Goal: Information Seeking & Learning: Check status

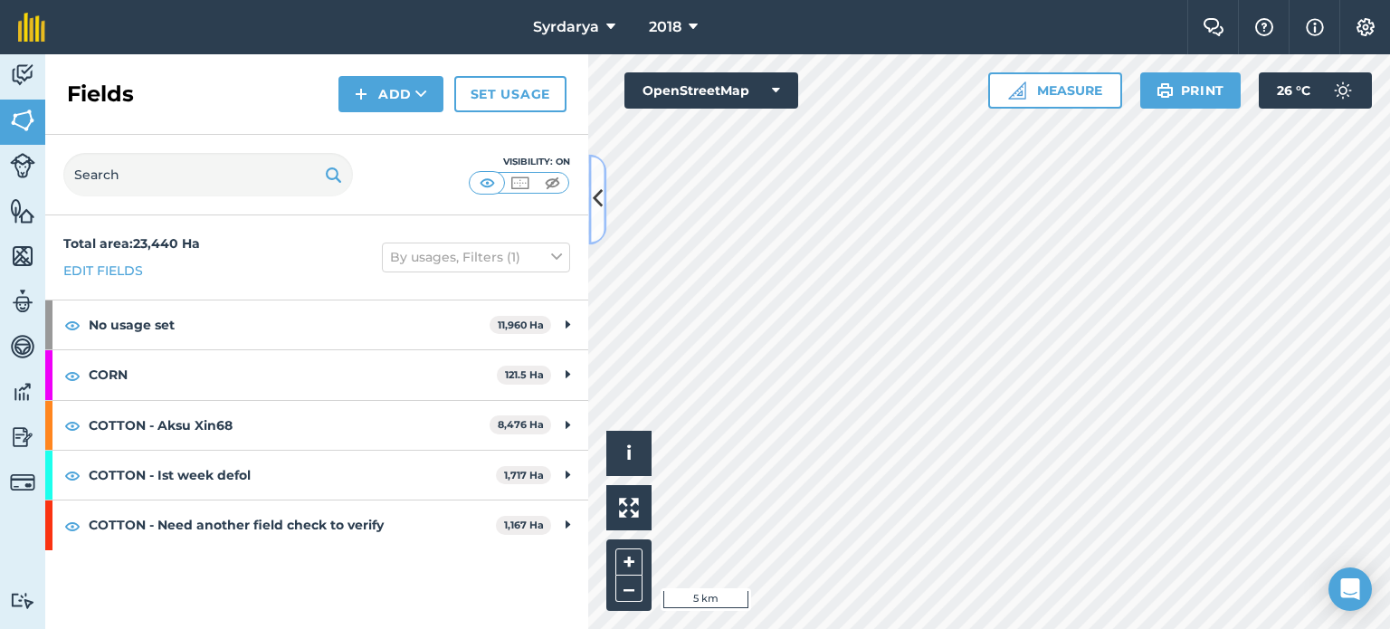
click at [601, 196] on icon at bounding box center [598, 200] width 10 height 32
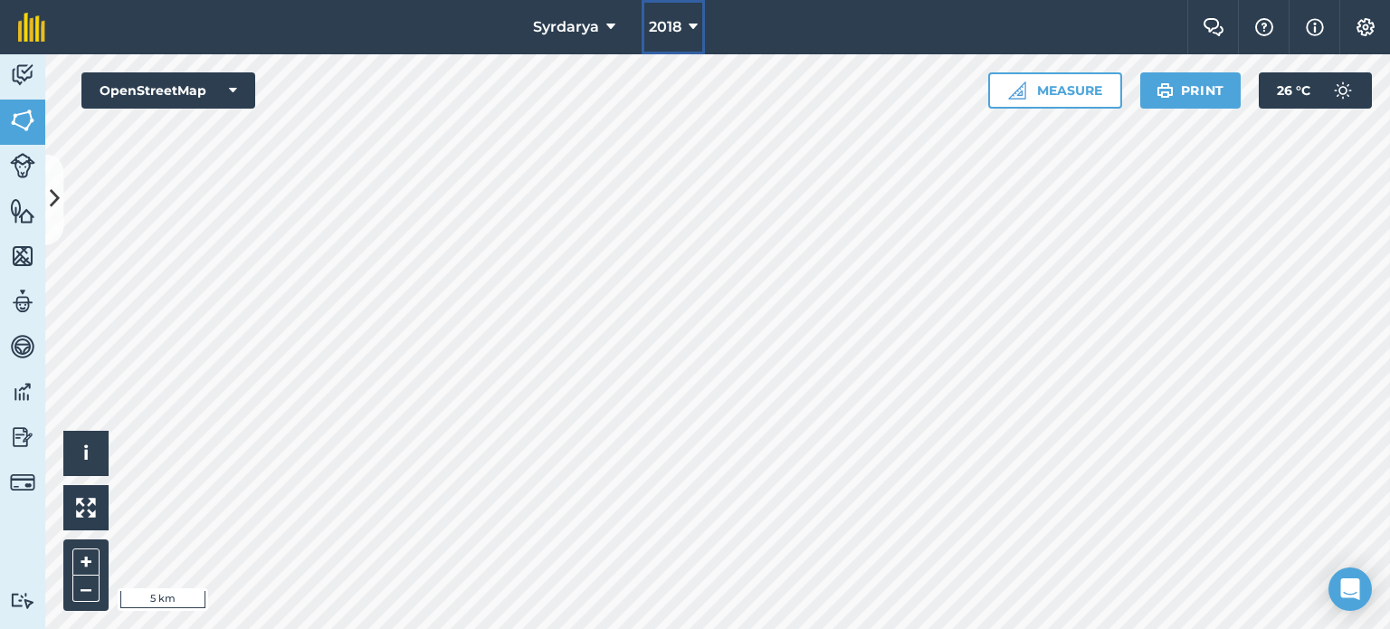
click at [695, 30] on icon at bounding box center [692, 27] width 9 height 22
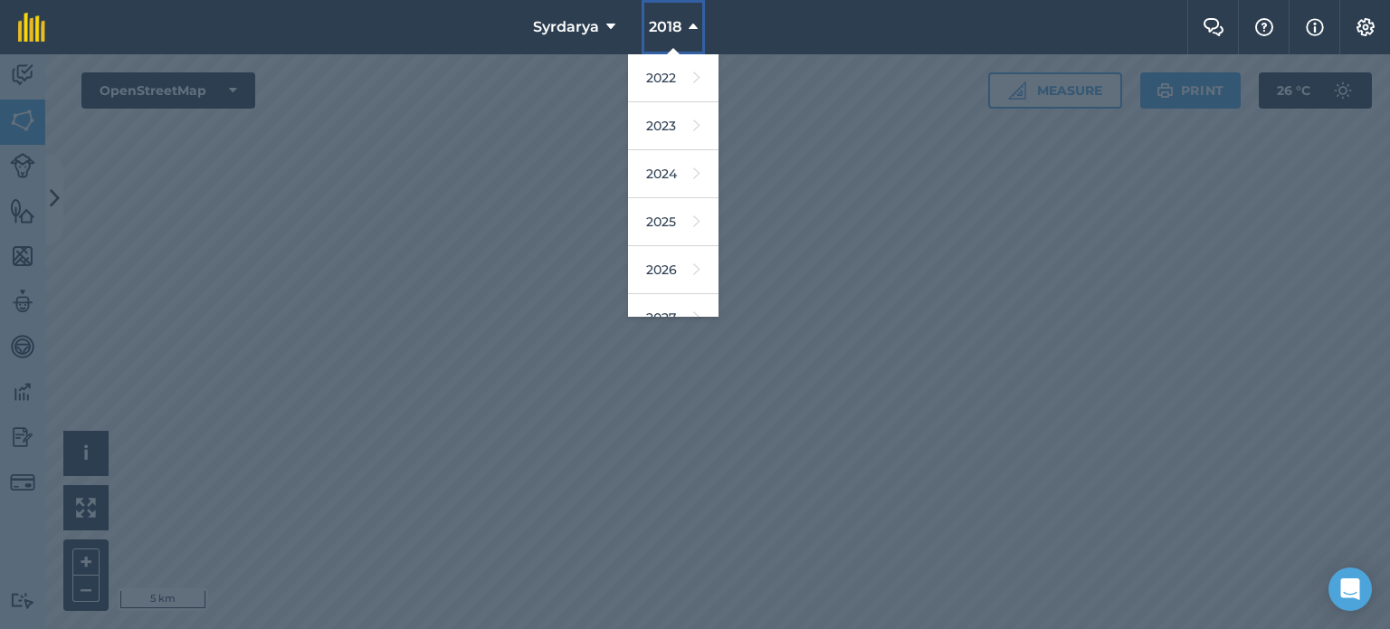
scroll to position [214, 0]
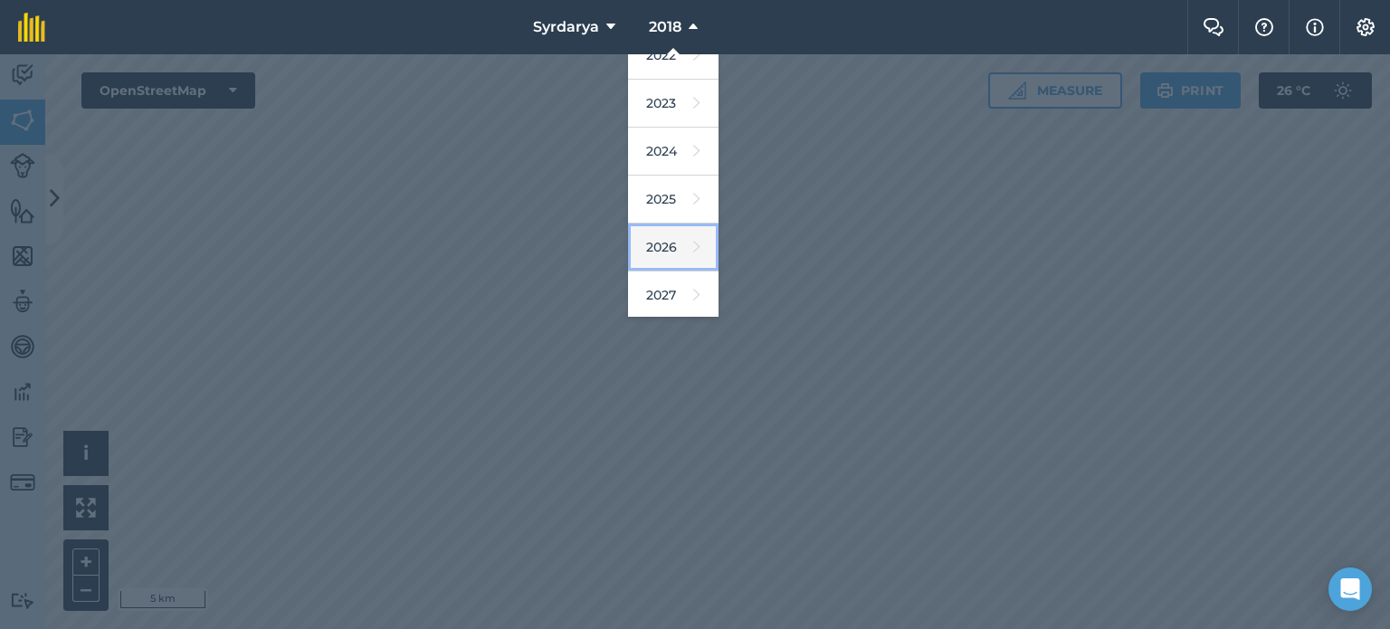
click at [693, 242] on icon at bounding box center [696, 246] width 7 height 25
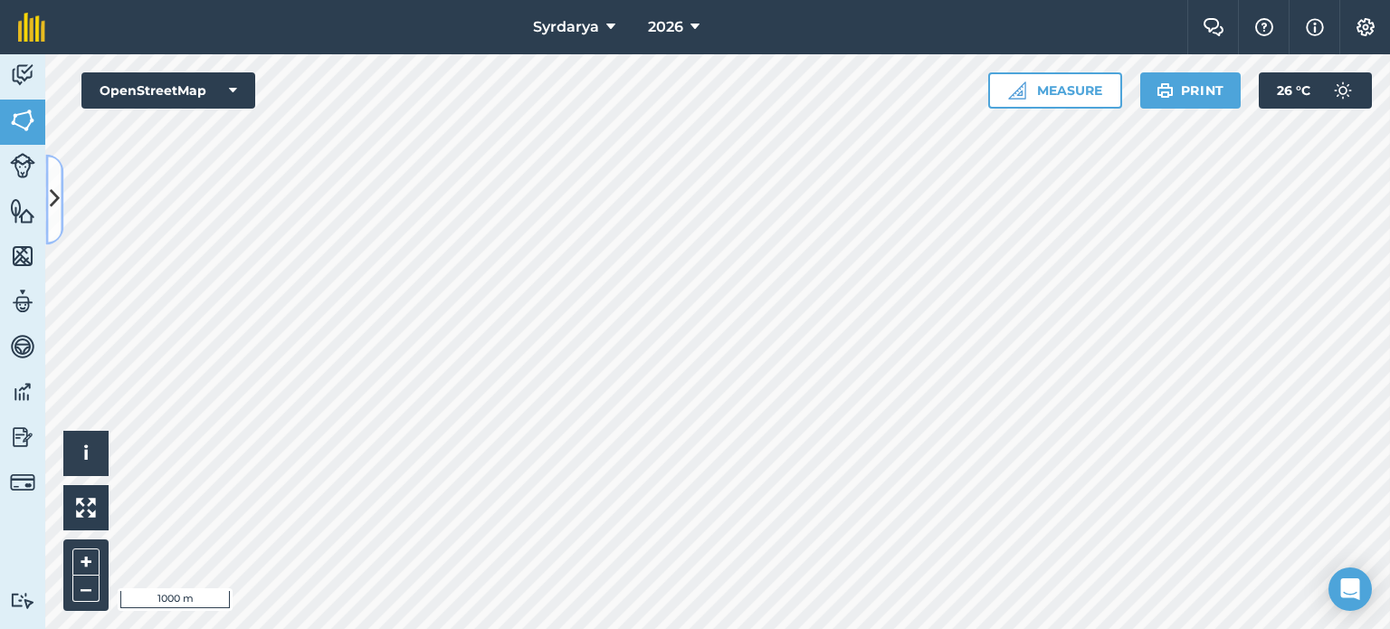
click at [57, 197] on icon at bounding box center [55, 200] width 10 height 32
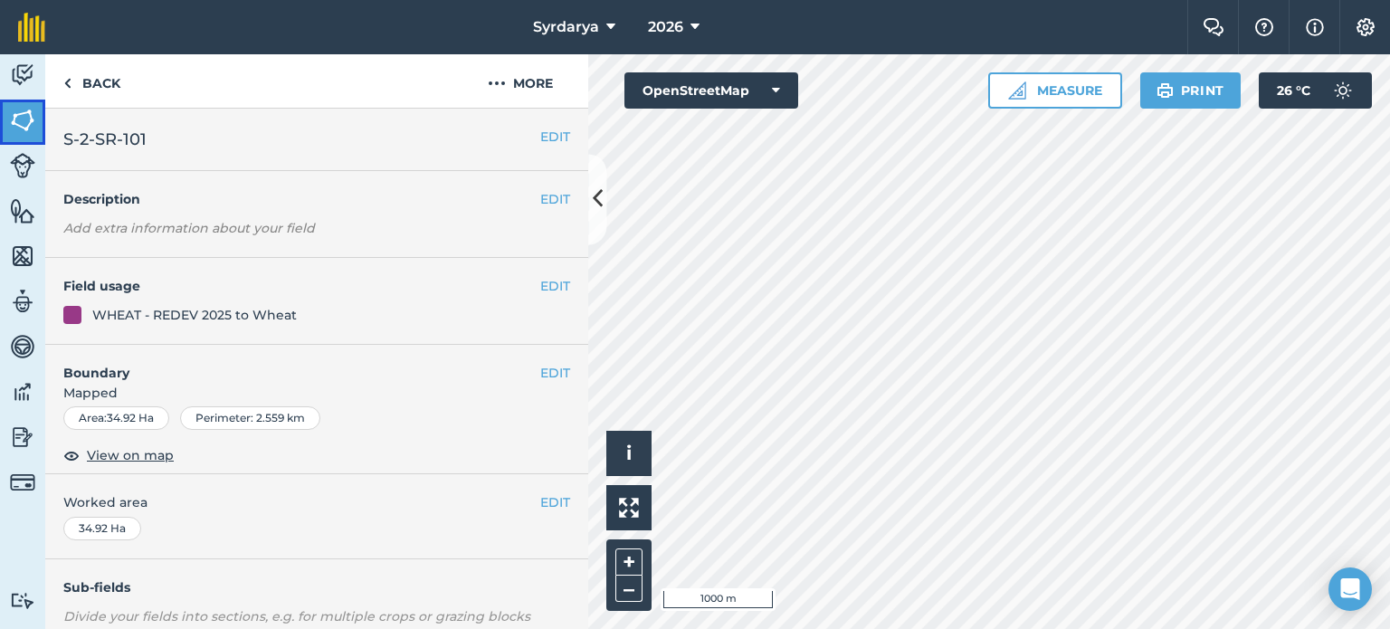
click at [29, 119] on img at bounding box center [22, 120] width 25 height 27
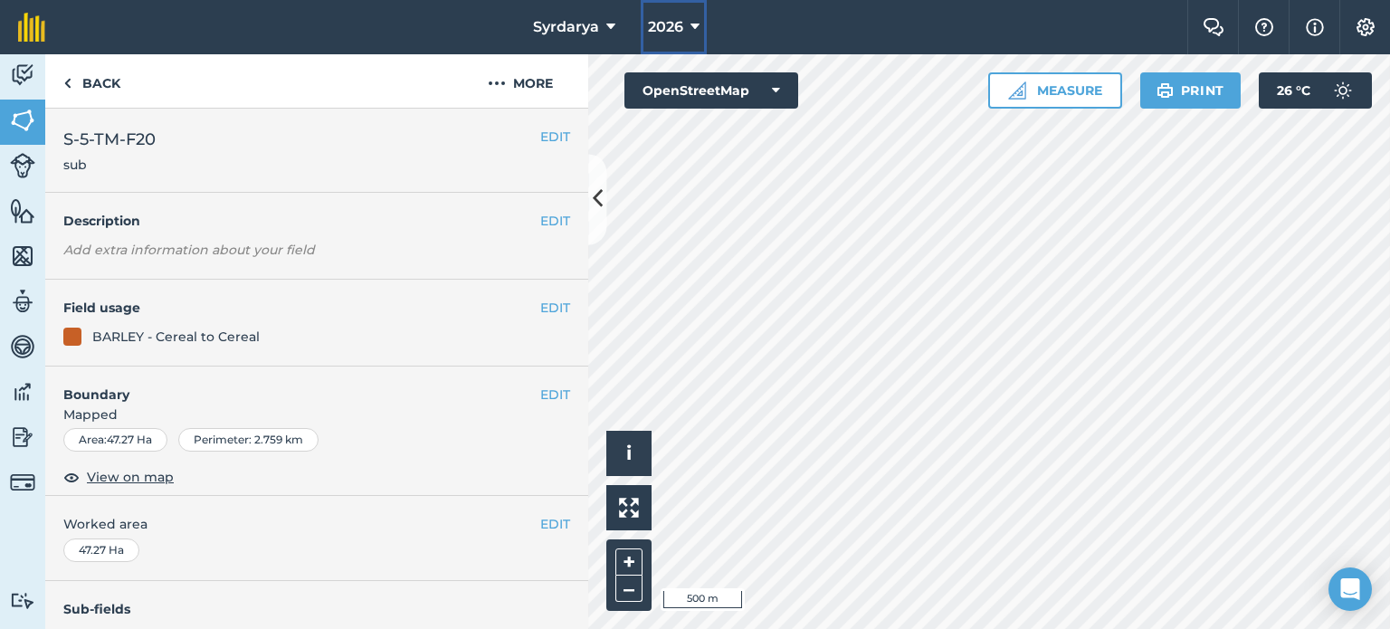
click at [684, 25] on button "2026" at bounding box center [673, 27] width 66 height 54
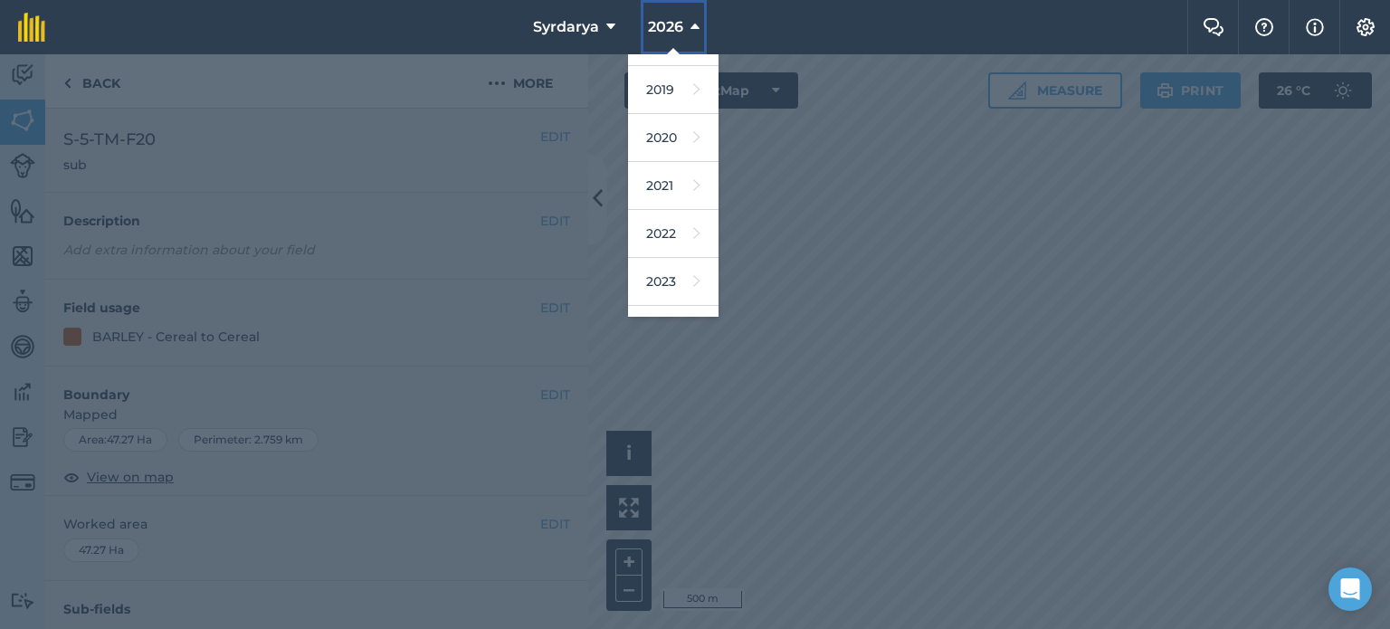
scroll to position [72, 0]
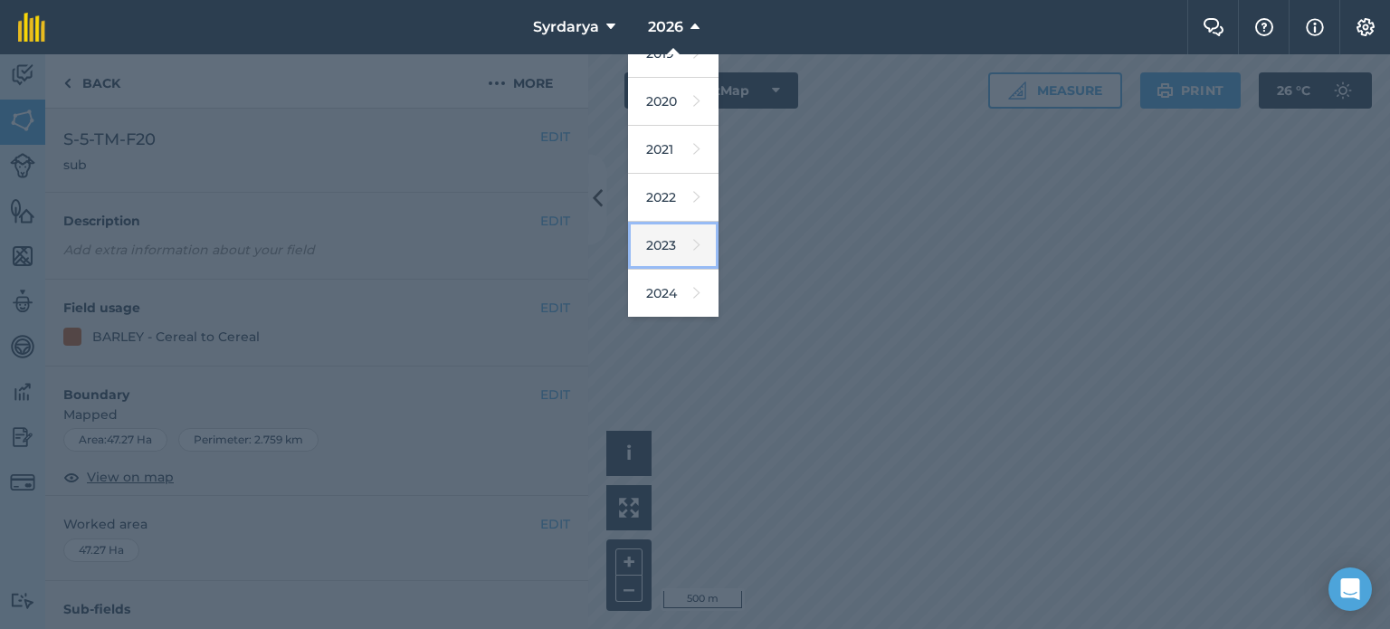
click at [655, 231] on link "2023" at bounding box center [673, 246] width 90 height 48
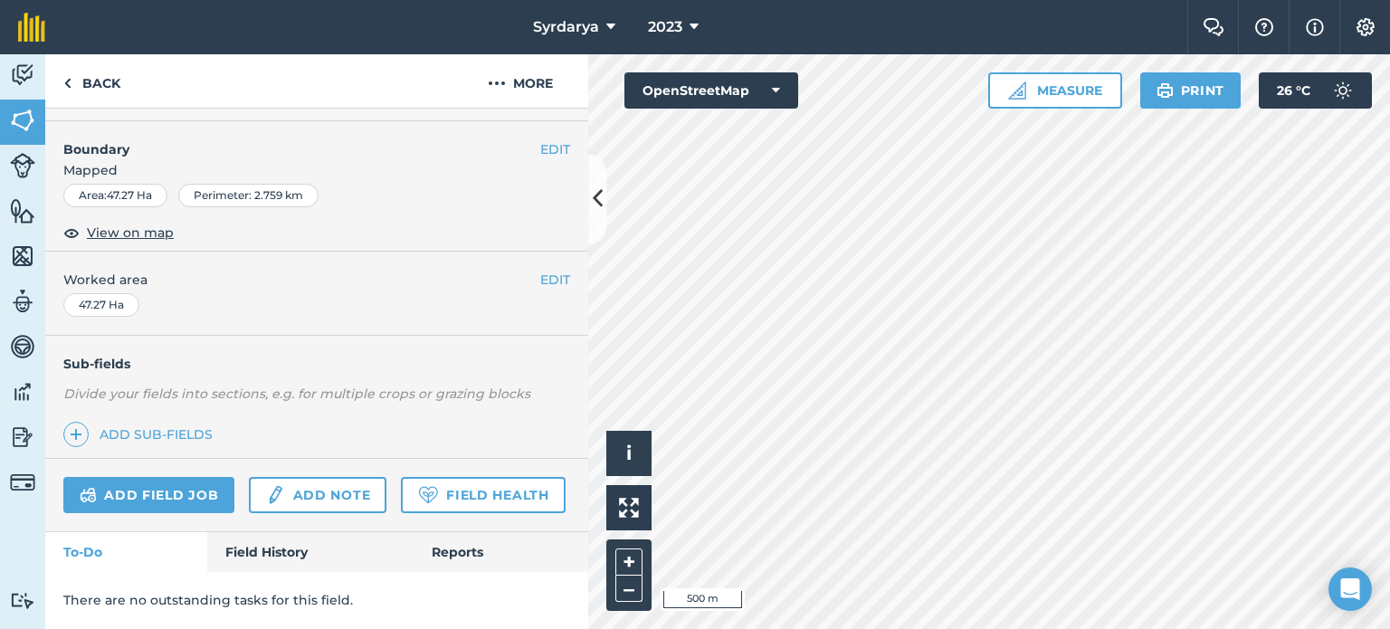
scroll to position [289, 0]
click at [601, 191] on icon at bounding box center [598, 200] width 10 height 32
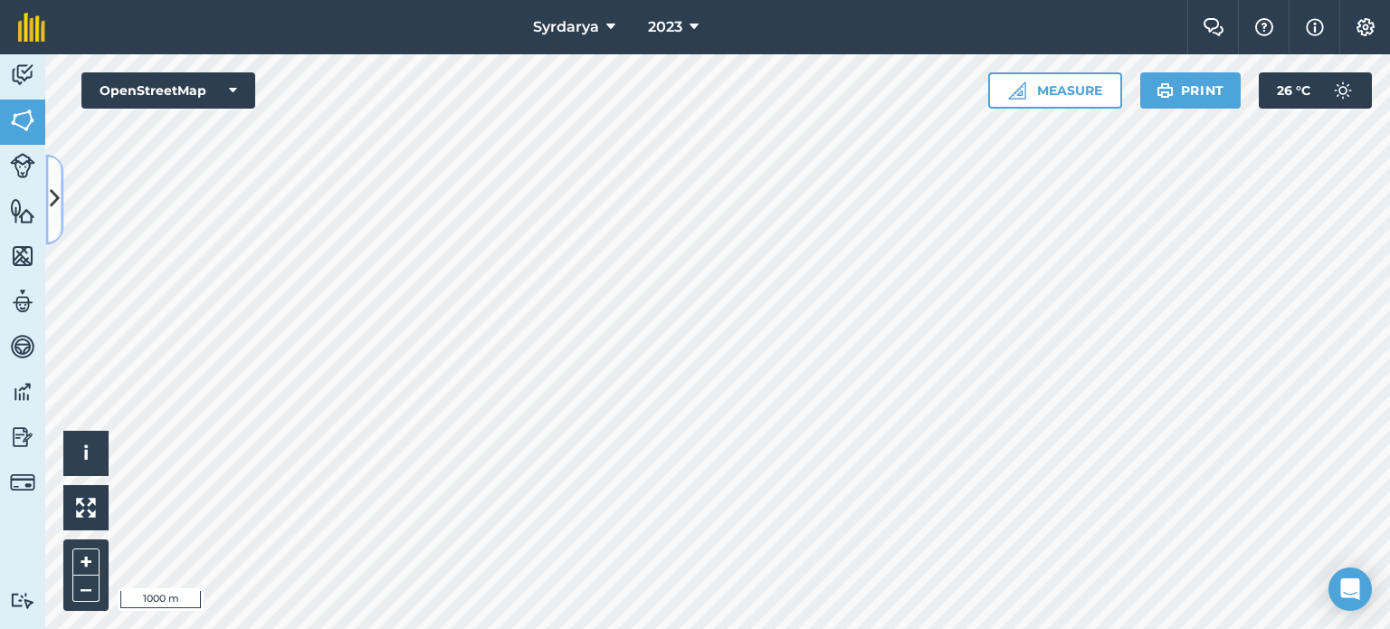
click at [52, 194] on icon at bounding box center [55, 200] width 10 height 32
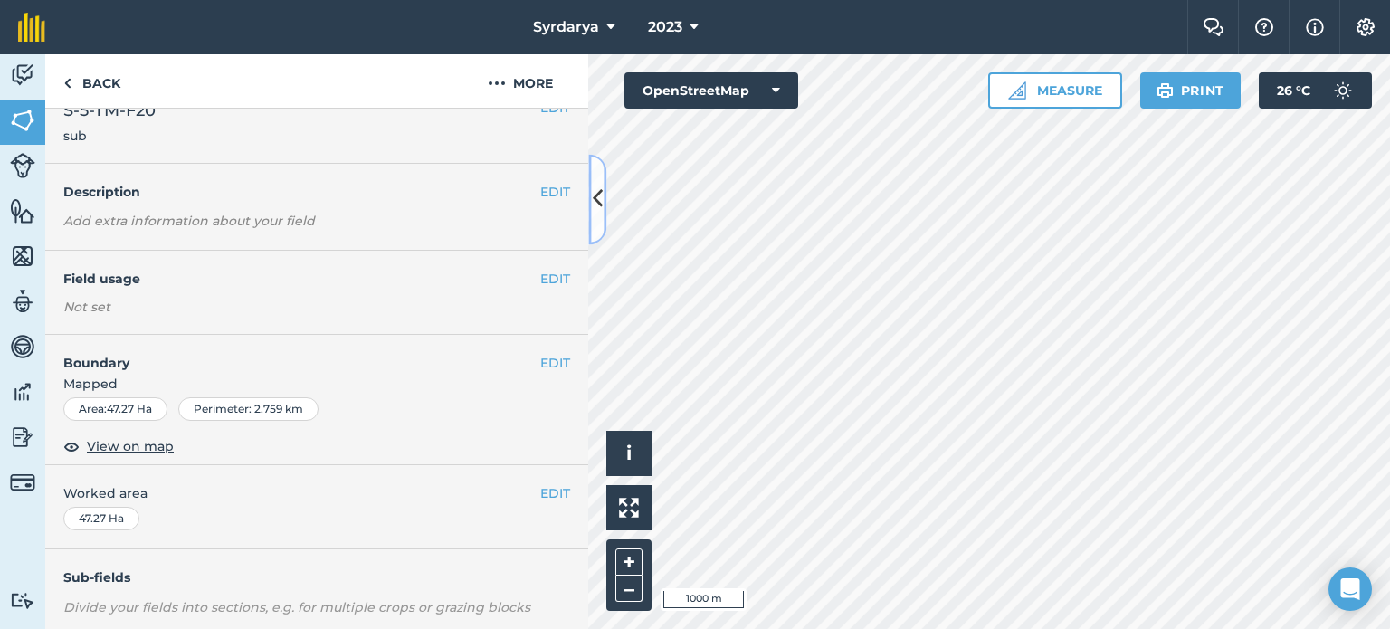
scroll to position [0, 0]
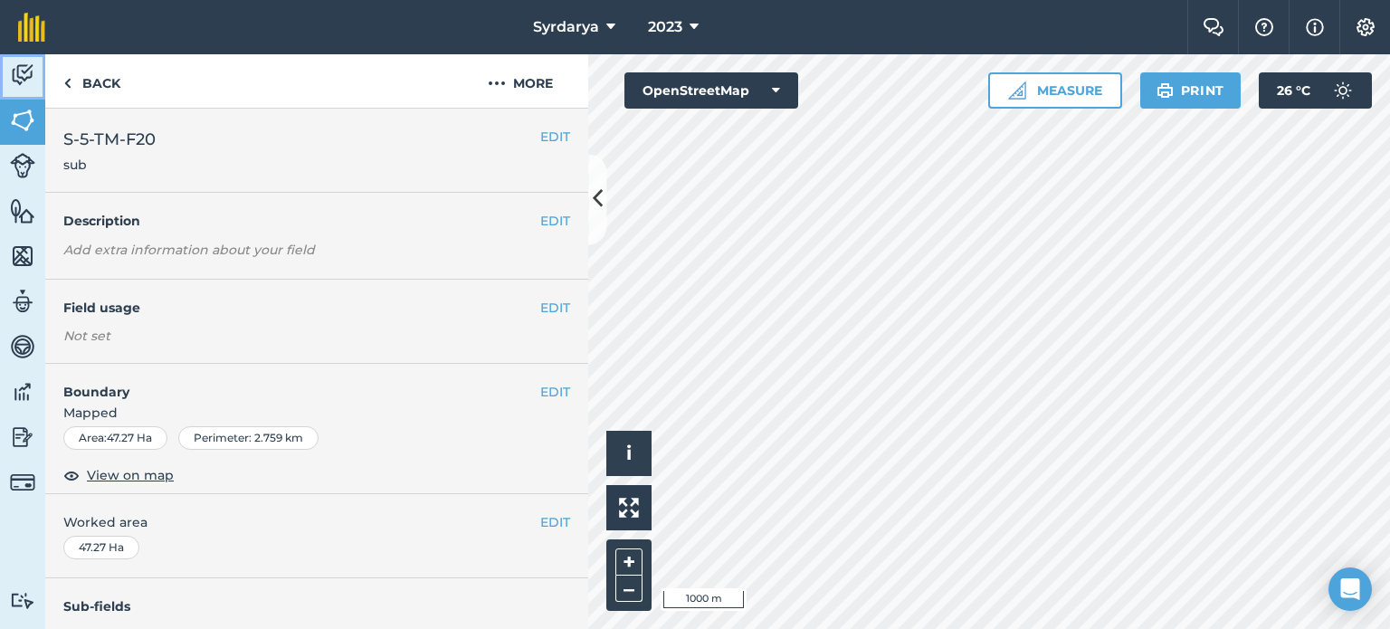
click at [22, 86] on img at bounding box center [22, 75] width 25 height 27
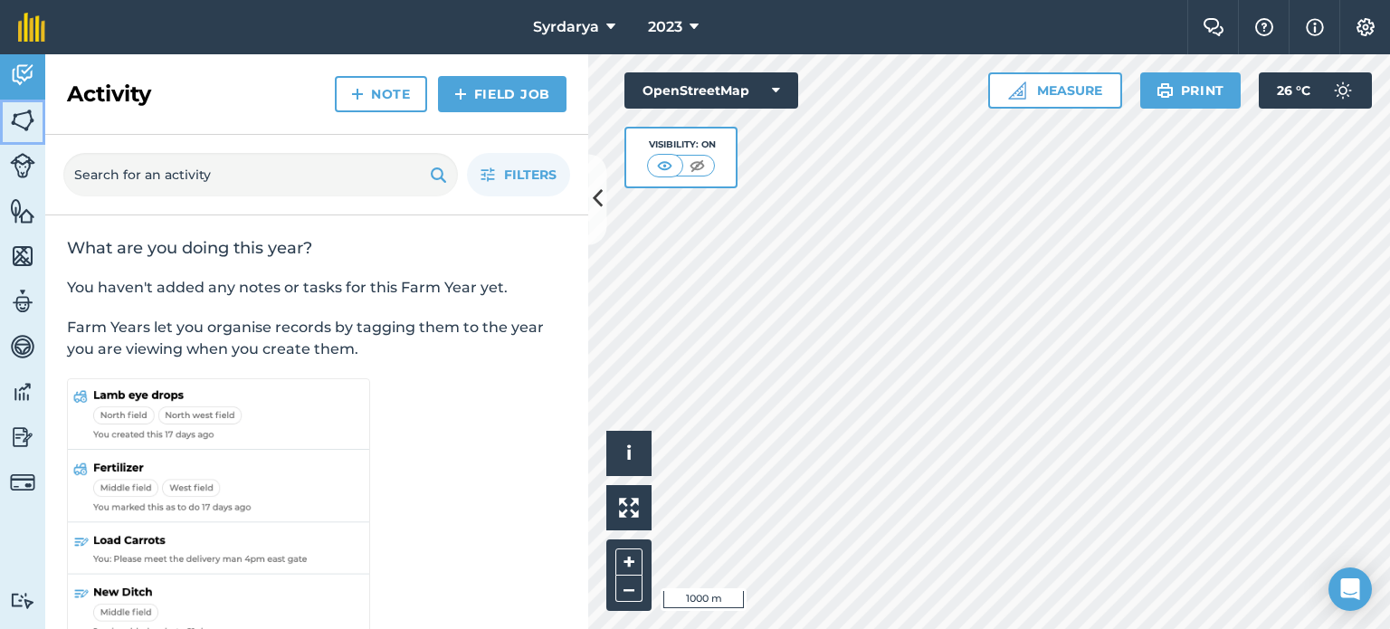
click at [25, 126] on img at bounding box center [22, 120] width 25 height 27
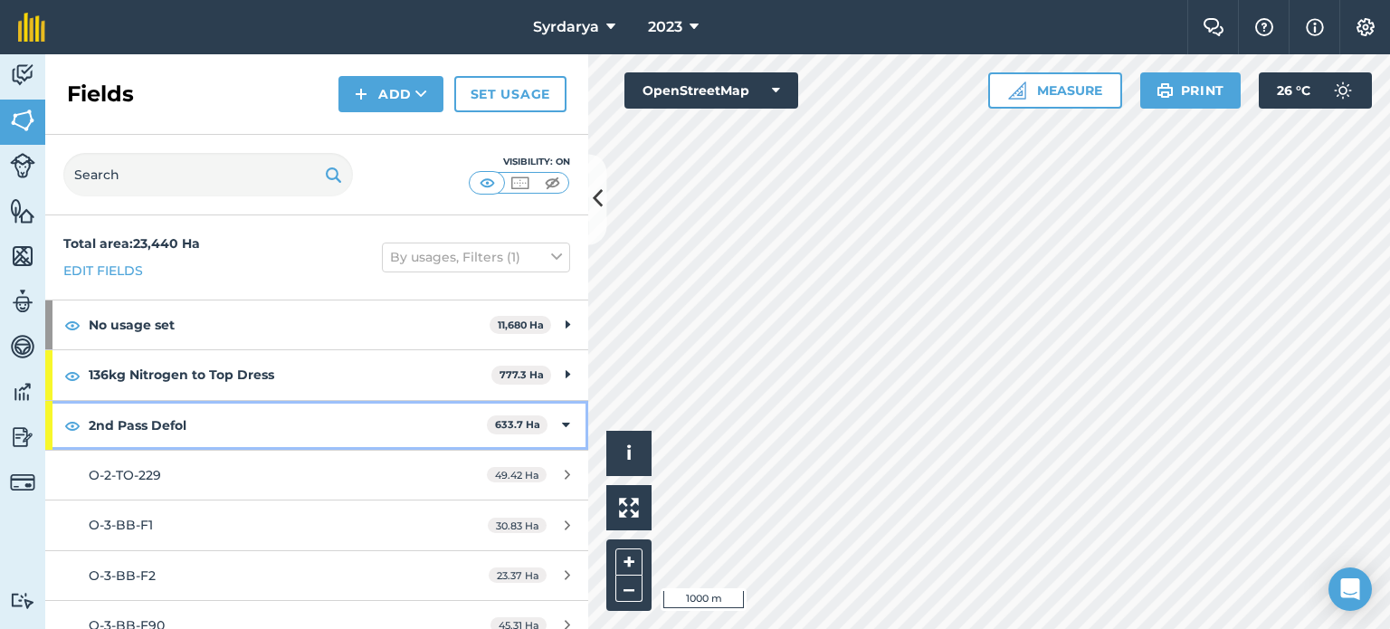
click at [562, 421] on icon at bounding box center [566, 425] width 8 height 20
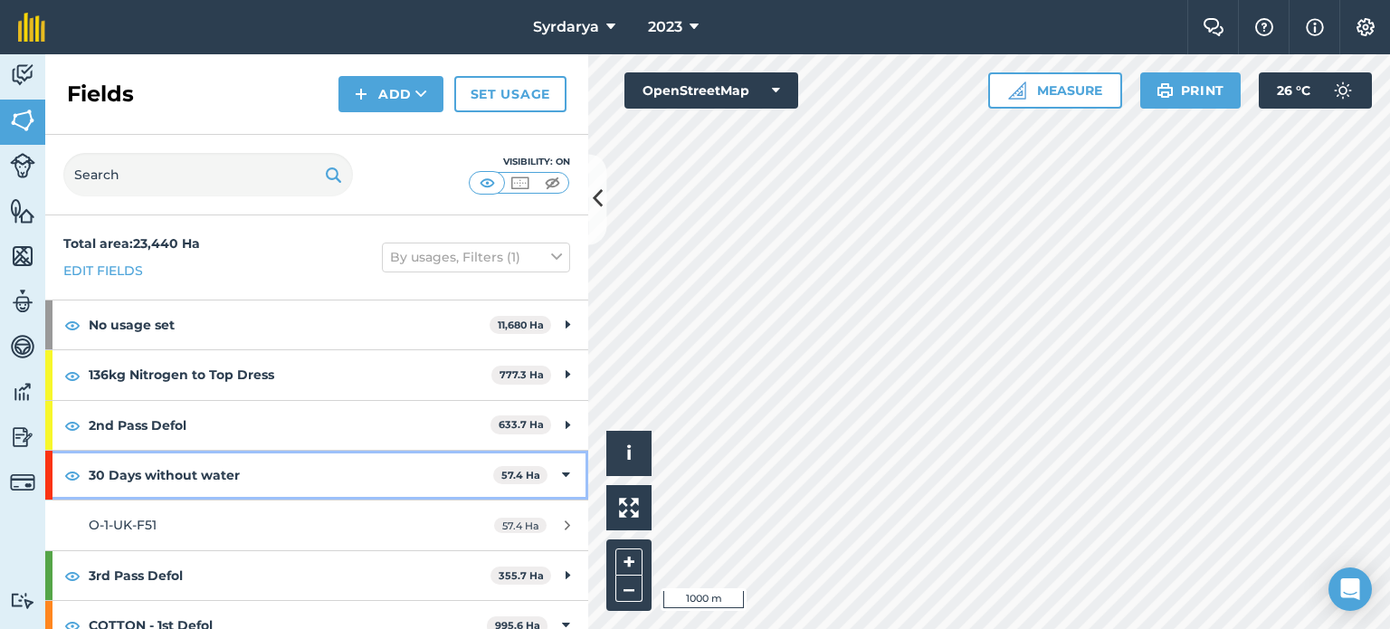
click at [557, 466] on div "30 Days without water 57.4 Ha" at bounding box center [316, 475] width 543 height 49
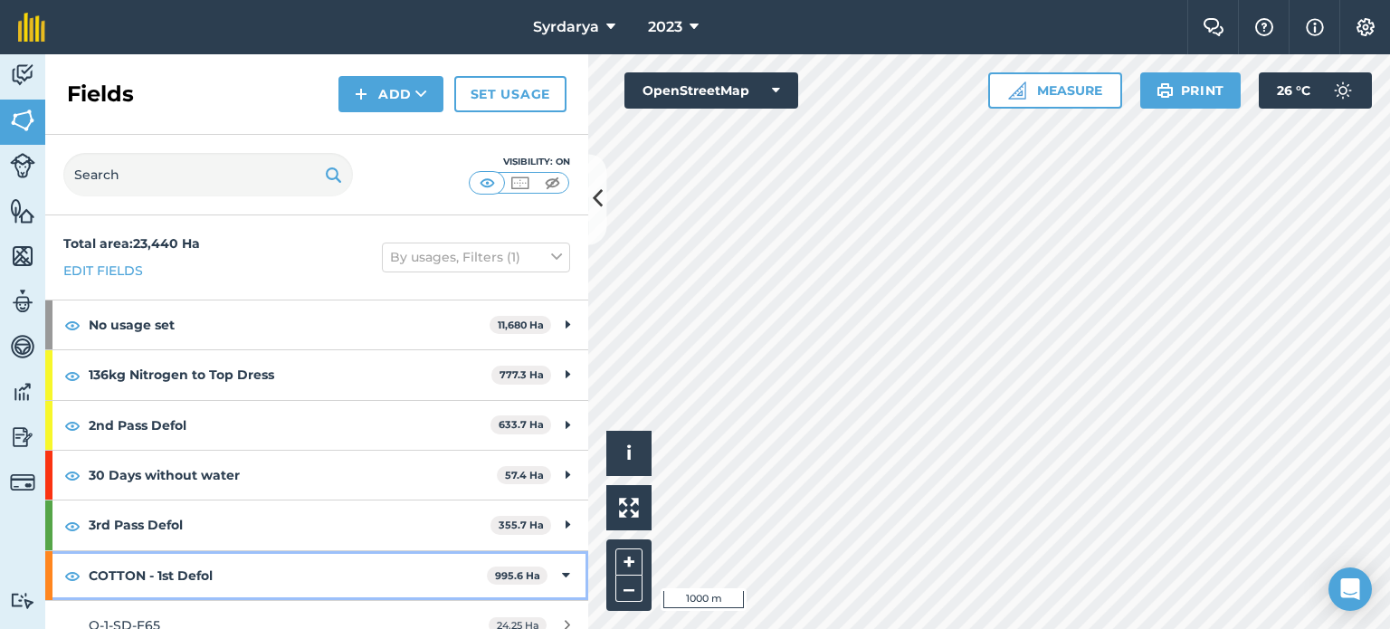
click at [562, 571] on icon at bounding box center [566, 575] width 8 height 20
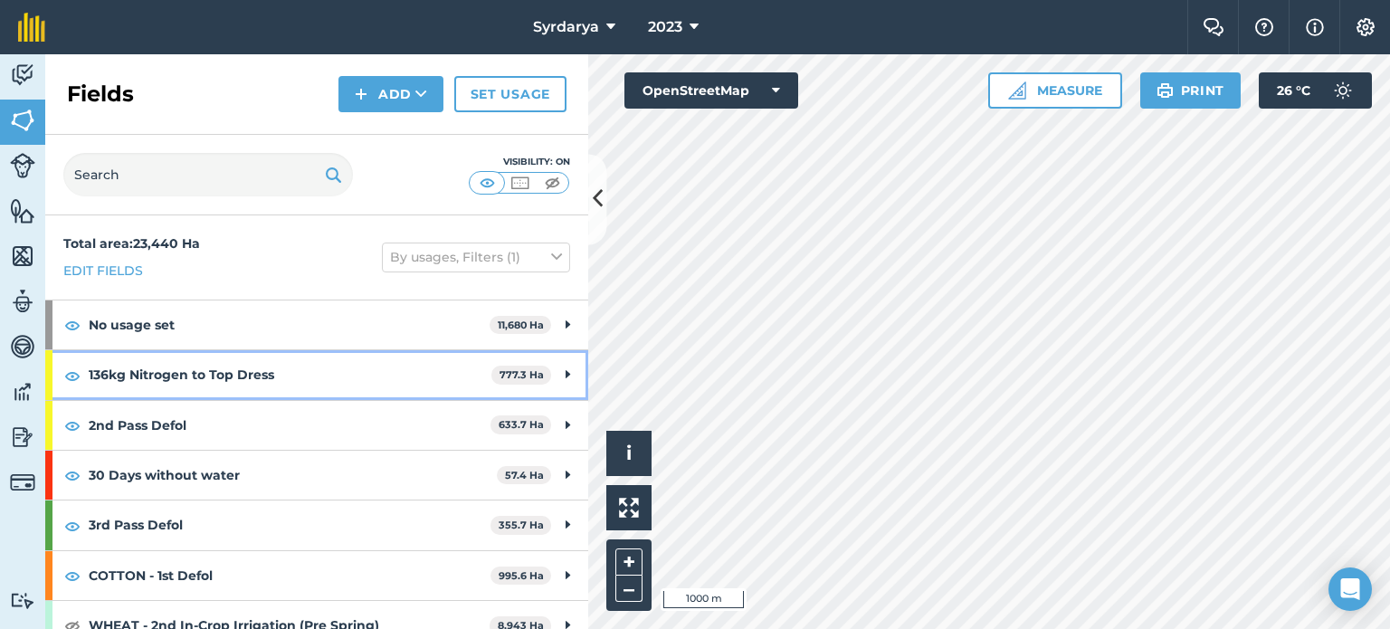
click at [546, 366] on div "136kg Nitrogen to Top Dress 777.3 Ha" at bounding box center [316, 374] width 543 height 49
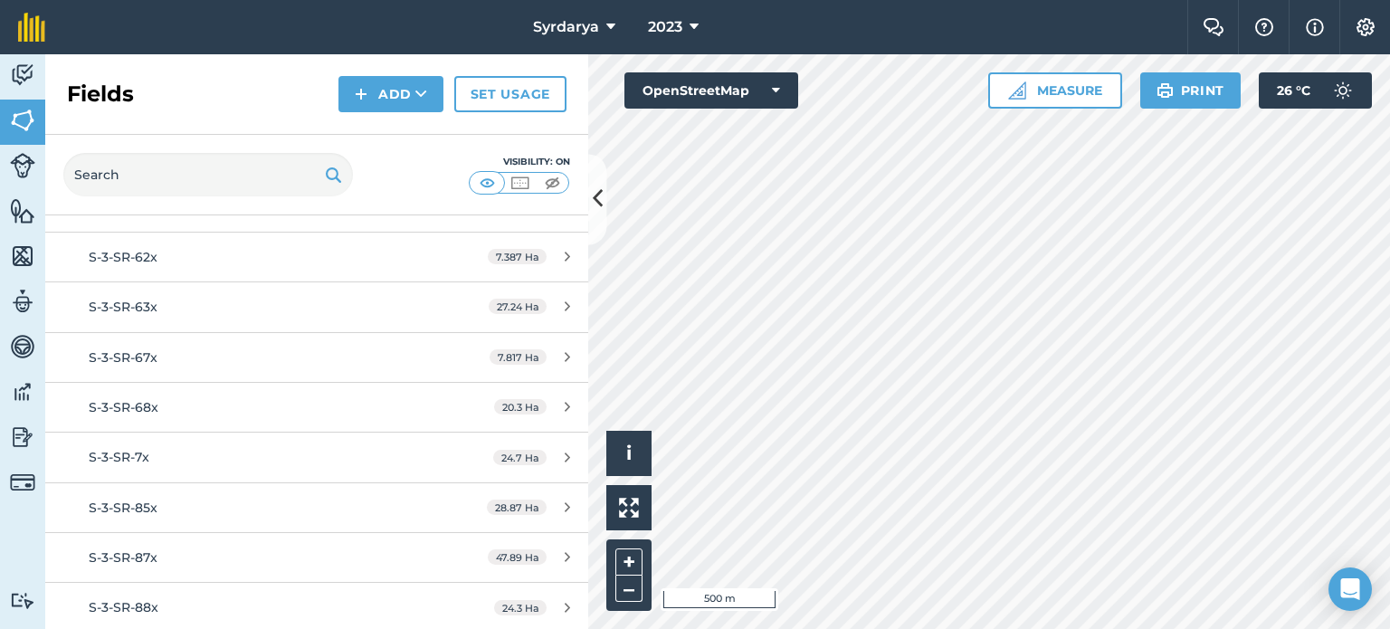
scroll to position [2329, 0]
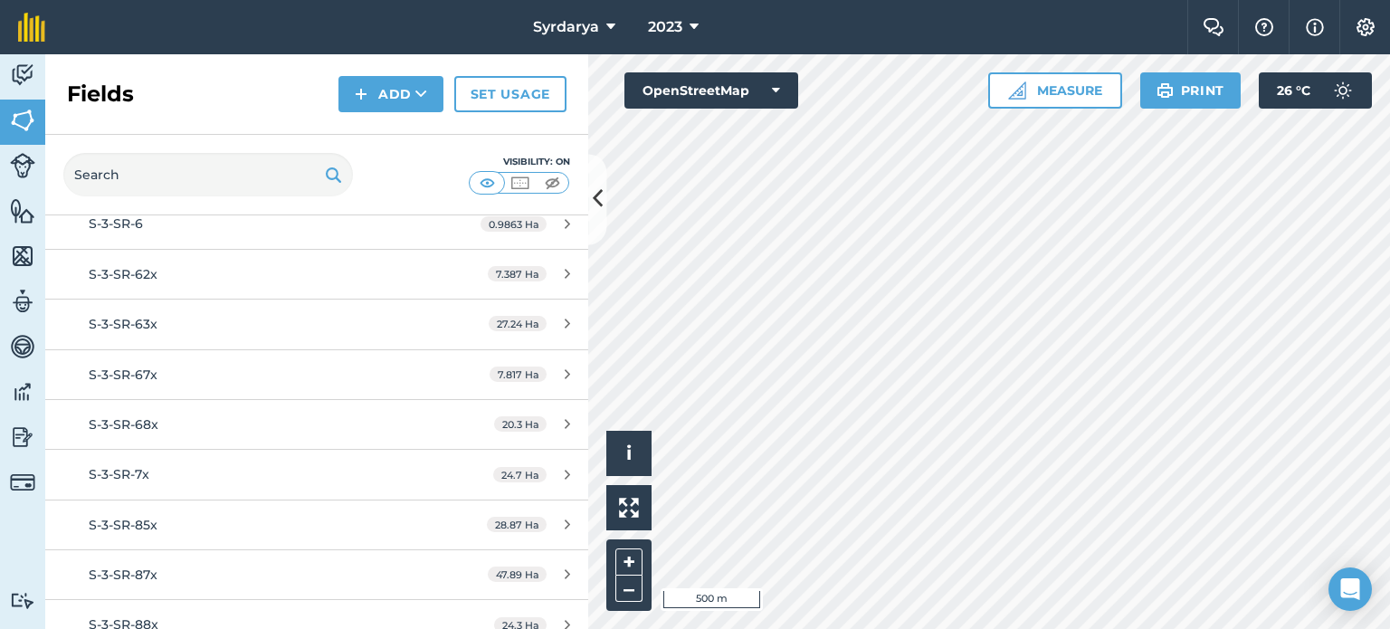
click at [944, 17] on div "Syrdarya 2023 Farm Chat Help Info Settings Syrdarya - 2023 Reproduced with the …" at bounding box center [695, 314] width 1390 height 629
click at [847, 4] on div "Syrdarya 2023 Farm Chat Help Info Settings Syrdarya - 2023 Reproduced with the …" at bounding box center [695, 314] width 1390 height 629
drag, startPoint x: 997, startPoint y: 98, endPoint x: 1117, endPoint y: -53, distance: 193.1
click at [1117, 0] on html "Syrdarya 2023 Farm Chat Help Info Settings Syrdarya - 2023 Reproduced with the …" at bounding box center [695, 314] width 1390 height 629
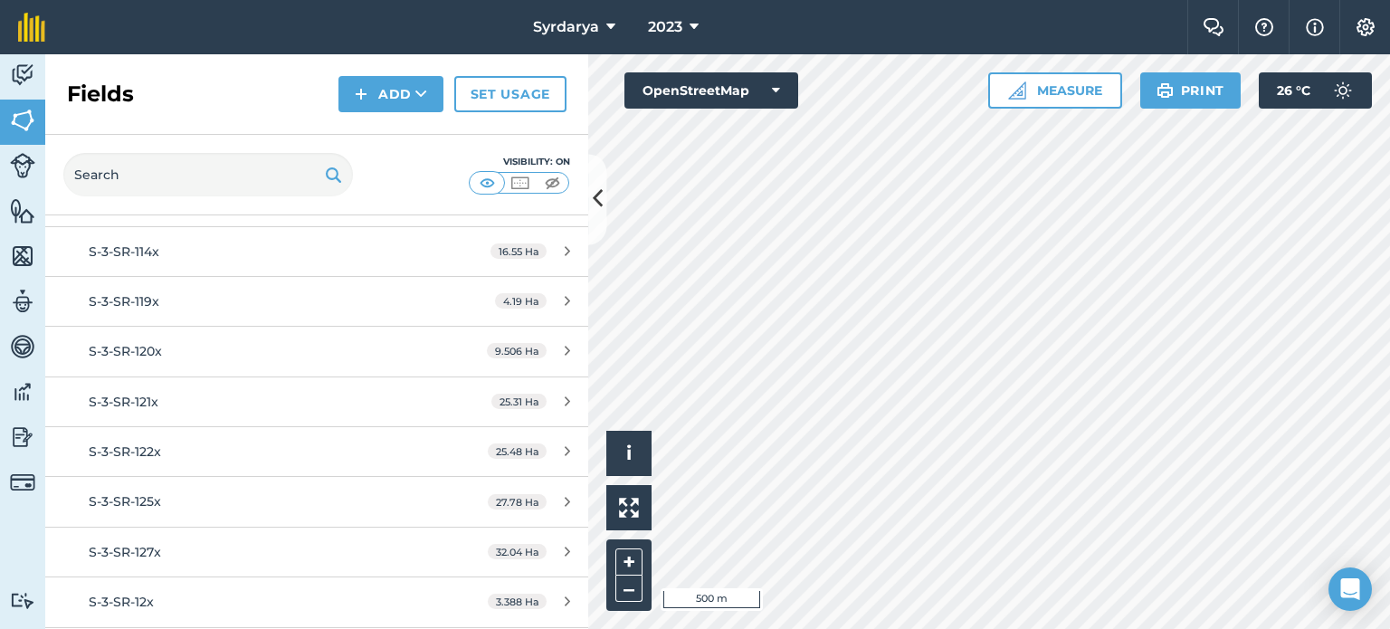
scroll to position [441, 0]
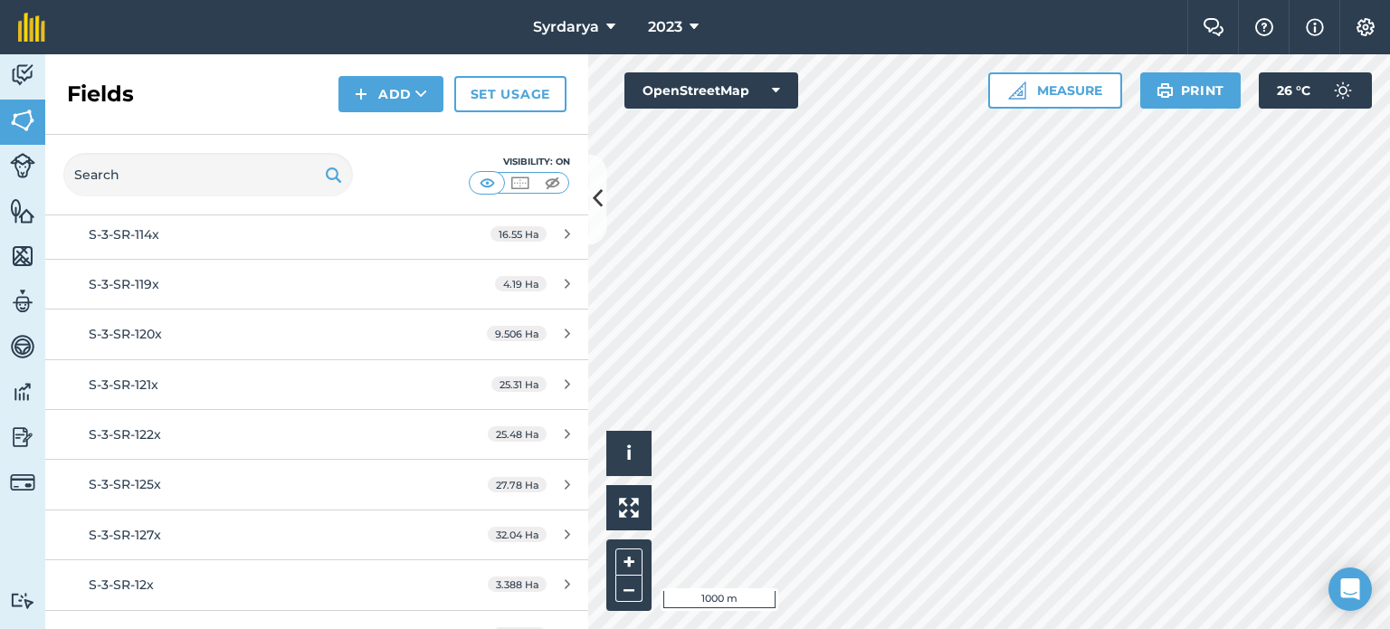
click at [948, 628] on html "Syrdarya 2023 Farm Chat Help Info Settings Syrdarya - 2023 Reproduced with the …" at bounding box center [695, 314] width 1390 height 629
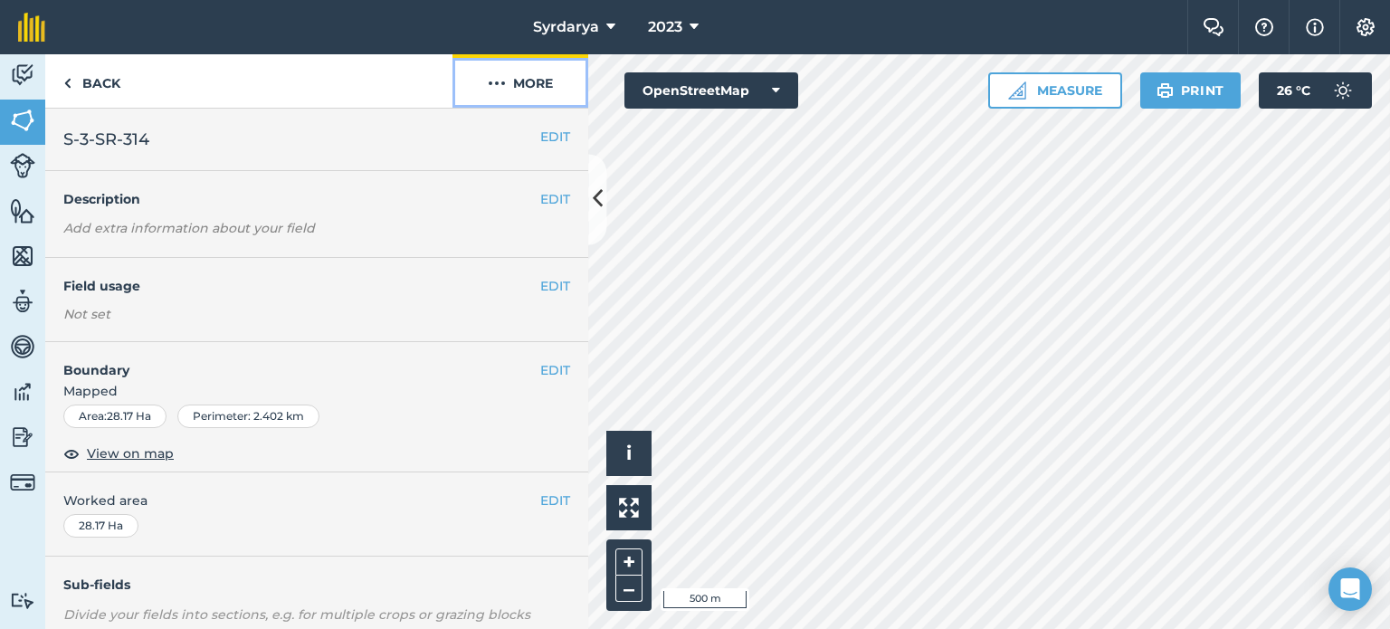
click at [505, 88] on img at bounding box center [497, 83] width 18 height 22
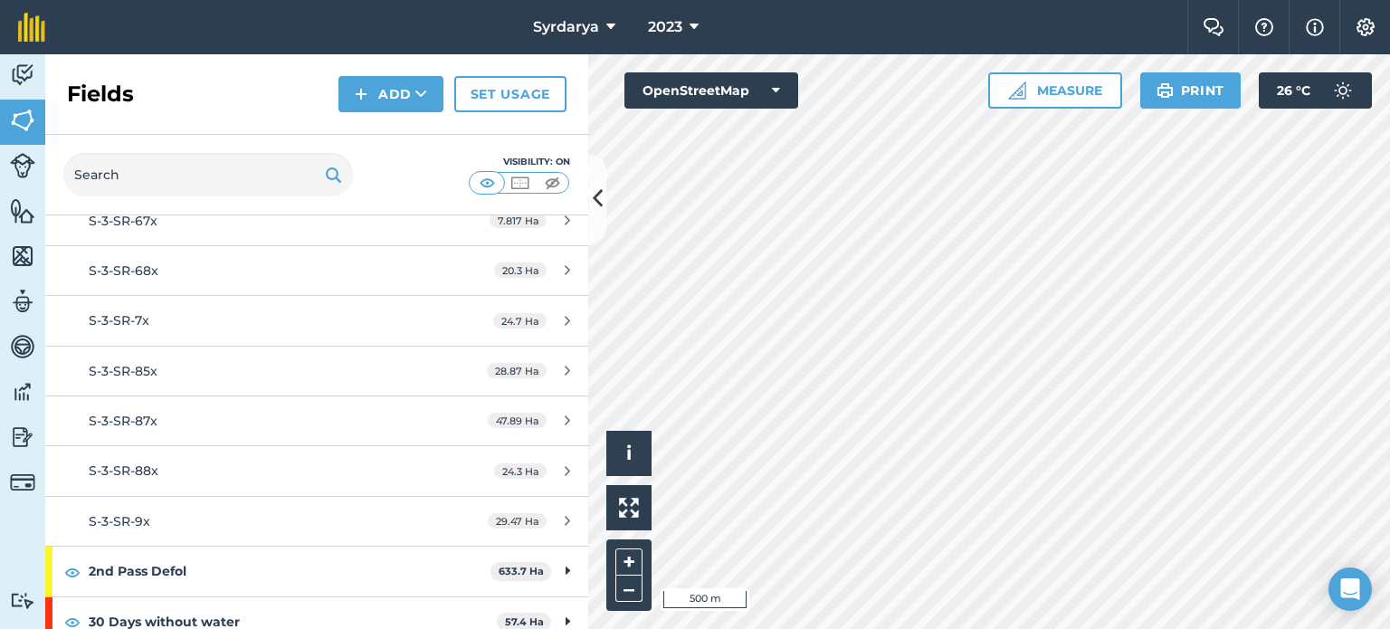
scroll to position [2485, 0]
